Goal: Find specific page/section

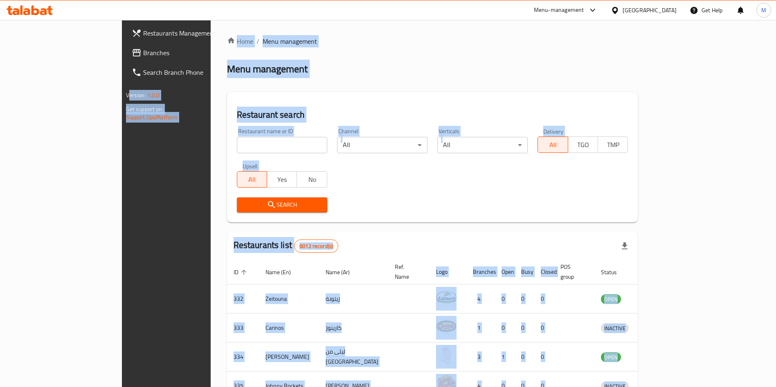
click at [255, 148] on input "search" at bounding box center [282, 145] width 90 height 16
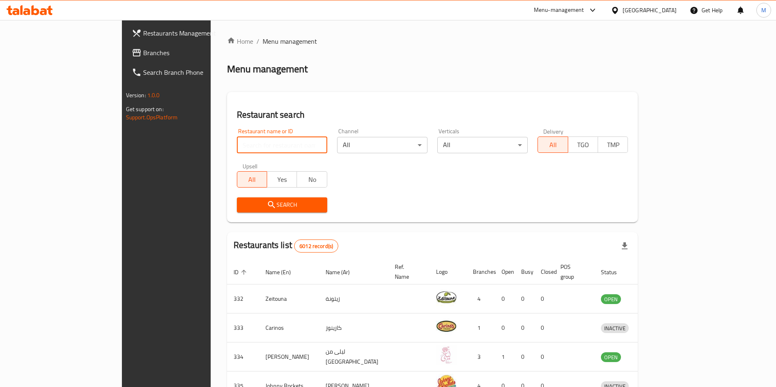
paste input "Midyeci Ahmet, Arad is active"
type input "Midyeci Ahmet"
click button "Search" at bounding box center [282, 205] width 90 height 15
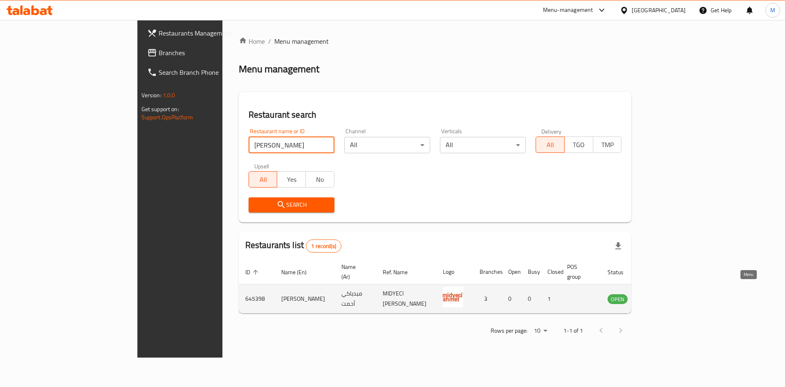
click at [666, 294] on link "enhanced table" at bounding box center [658, 299] width 15 height 10
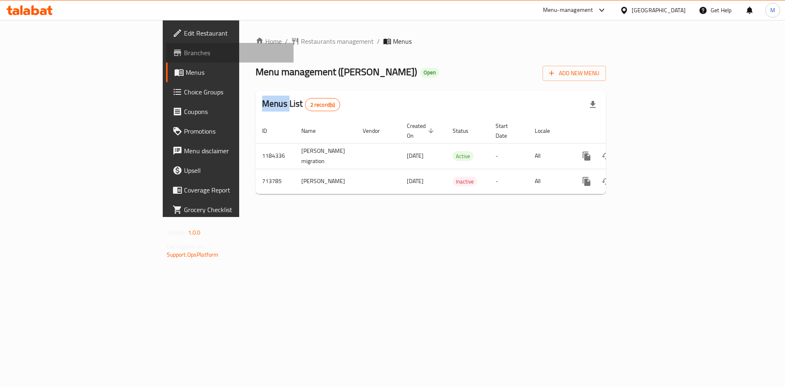
click at [184, 52] on span "Branches" at bounding box center [235, 53] width 103 height 10
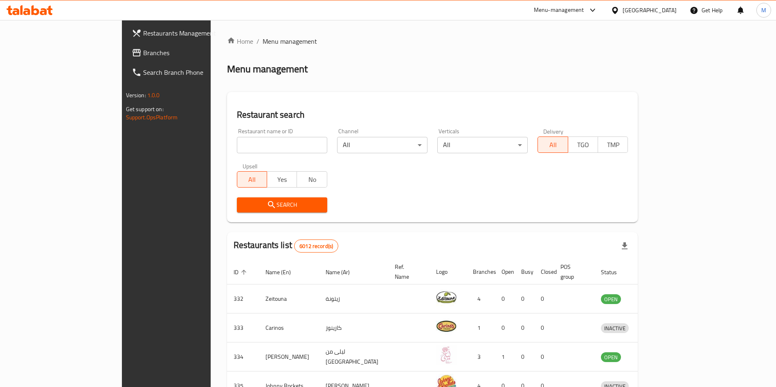
click at [143, 54] on span "Branches" at bounding box center [194, 53] width 102 height 10
